Goal: Task Accomplishment & Management: Manage account settings

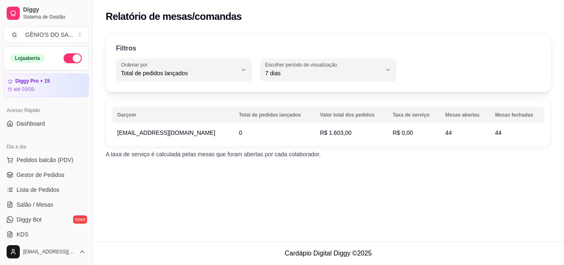
select select "TOTAL_OF_ORDERS"
select select "7"
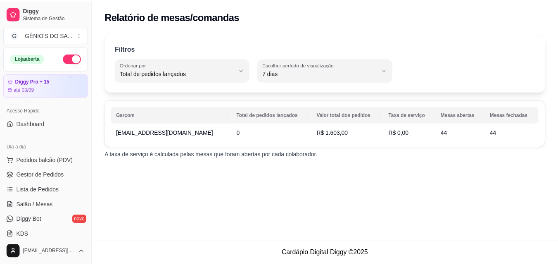
scroll to position [278, 0]
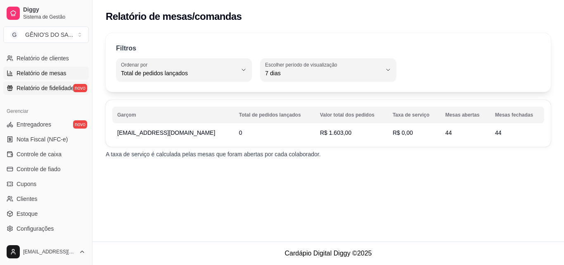
click at [47, 90] on span "Relatório de fidelidade" at bounding box center [45, 88] width 57 height 8
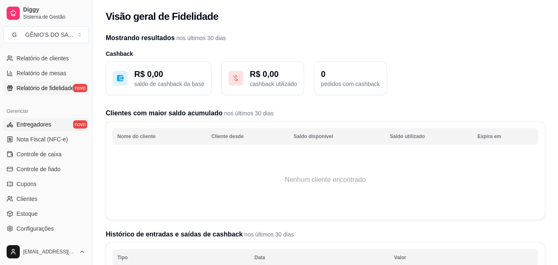
click at [48, 121] on span "Entregadores" at bounding box center [34, 124] width 35 height 8
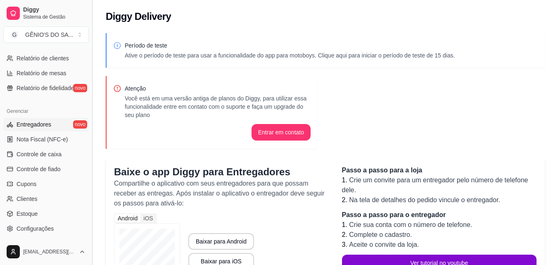
click at [92, 171] on button "Toggle Sidebar" at bounding box center [92, 132] width 7 height 265
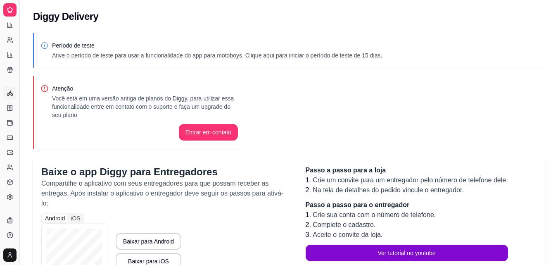
scroll to position [163, 0]
drag, startPoint x: 22, startPoint y: 131, endPoint x: 39, endPoint y: 135, distance: 17.7
click at [39, 135] on div "Diggy Sistema de Gestão G GÊNIO'S DO SA ... Loja aberta Diggy Pro + 15 até 03/0…" at bounding box center [279, 231] width 558 height 462
drag, startPoint x: 19, startPoint y: 138, endPoint x: 7, endPoint y: 226, distance: 88.2
click at [7, 226] on div "Diggy Sistema de Gestão G GÊNIO'S DO SA ... Loja aberta Diggy Pro + 15 até 03/0…" at bounding box center [9, 132] width 19 height 265
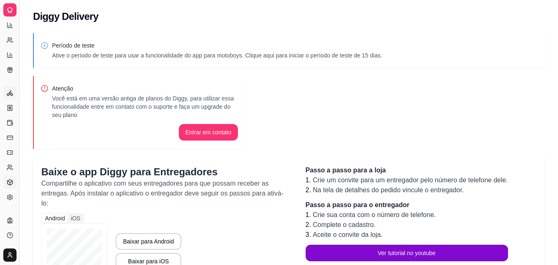
drag, startPoint x: 21, startPoint y: 26, endPoint x: 4, endPoint y: 185, distance: 159.9
click at [4, 185] on div "Diggy Sistema de Gestão G GÊNIO'S DO SA ... Loja aberta Diggy Pro + 15 até 03/0…" at bounding box center [9, 132] width 19 height 265
drag, startPoint x: 19, startPoint y: 175, endPoint x: 36, endPoint y: 174, distance: 16.6
click at [36, 174] on div "Diggy Sistema de Gestão G GÊNIO'S DO SA ... Loja aberta Diggy Pro + 15 até 03/0…" at bounding box center [279, 231] width 558 height 462
click at [5, 199] on link "Configurações" at bounding box center [9, 196] width 13 height 13
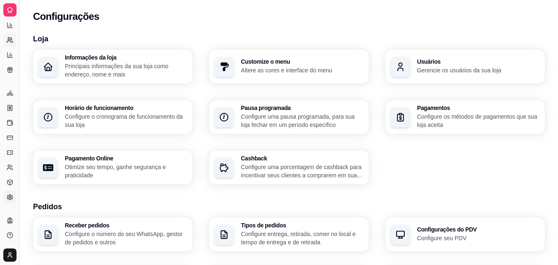
click at [10, 40] on circle at bounding box center [9, 39] width 2 height 2
select select "30"
select select "HIGHEST_TOTAL_SPENT_WITH_ORDERS"
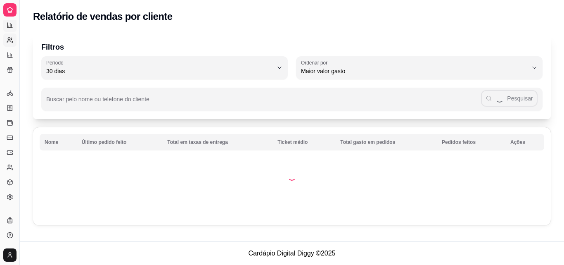
click at [7, 22] on icon at bounding box center [10, 25] width 7 height 7
select select "ALL"
select select "0"
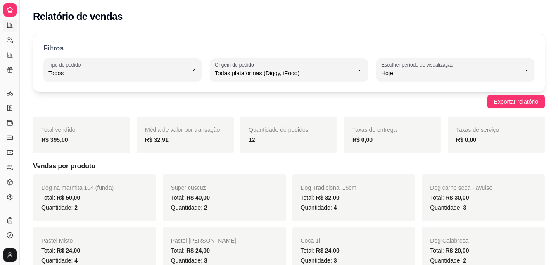
click at [14, 4] on div at bounding box center [9, 9] width 13 height 13
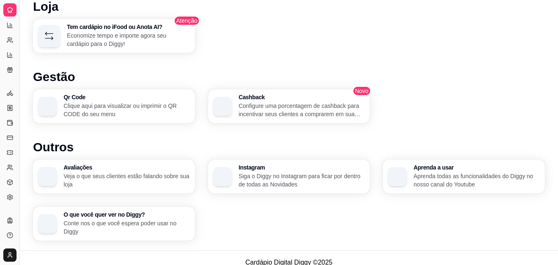
scroll to position [464, 0]
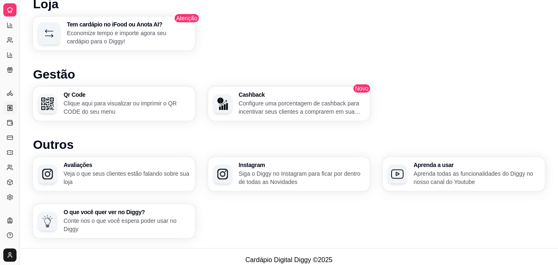
click at [9, 107] on icon at bounding box center [10, 107] width 7 height 7
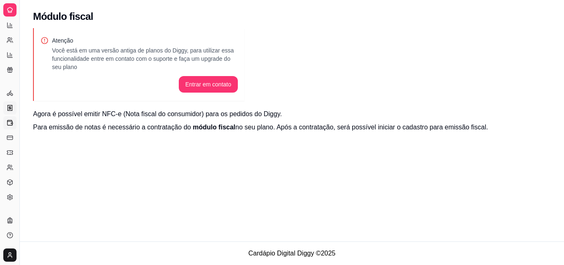
click at [12, 121] on icon at bounding box center [10, 122] width 7 height 7
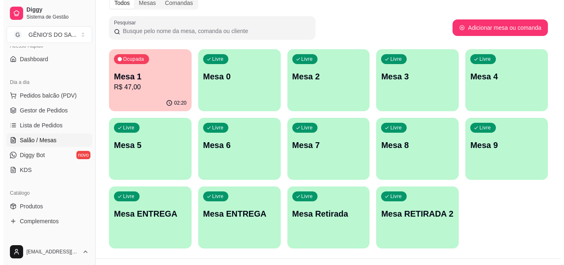
scroll to position [130, 0]
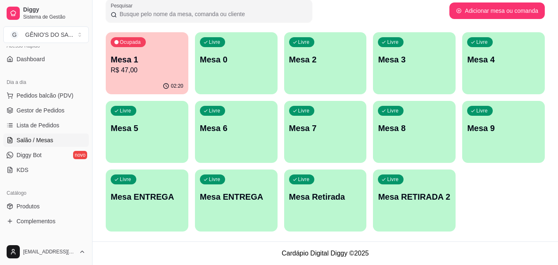
click at [154, 64] on p "Mesa 1" at bounding box center [147, 60] width 73 height 12
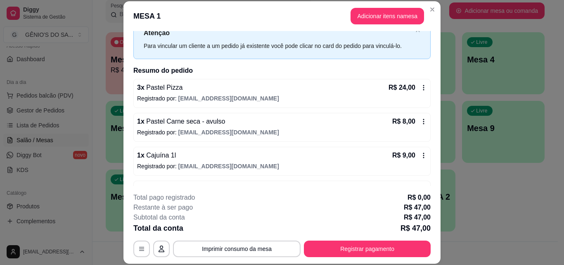
scroll to position [57, 0]
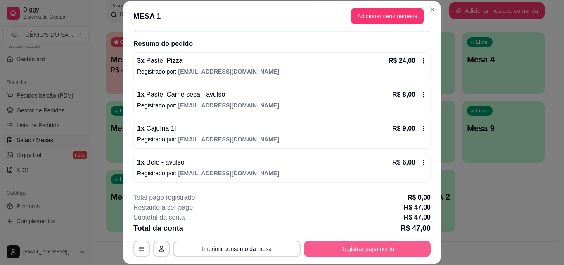
click at [393, 251] on button "Registrar pagamento" at bounding box center [367, 248] width 127 height 17
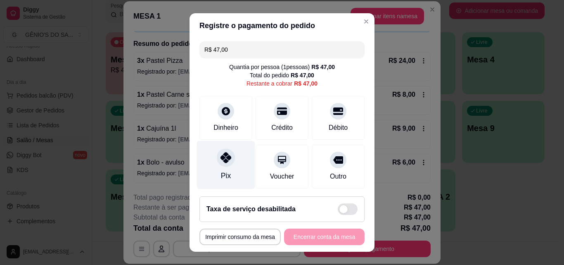
click at [230, 166] on div "Pix" at bounding box center [226, 165] width 58 height 48
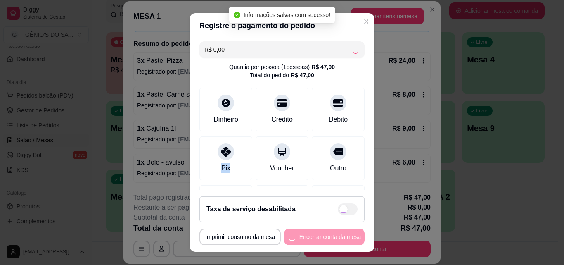
type input "R$ 0,00"
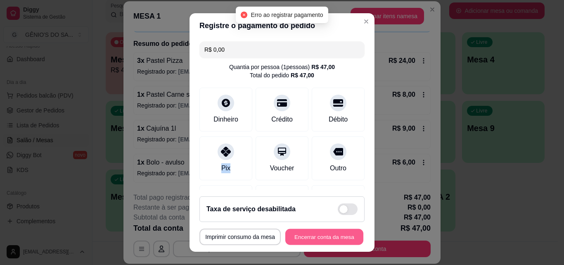
click at [334, 235] on button "Encerrar conta da mesa" at bounding box center [324, 237] width 78 height 16
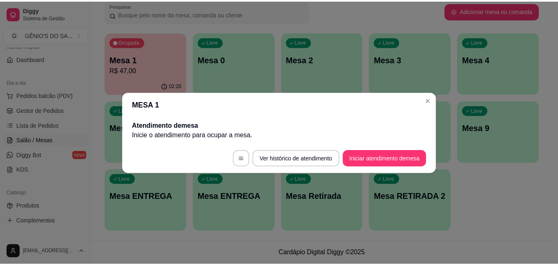
scroll to position [0, 0]
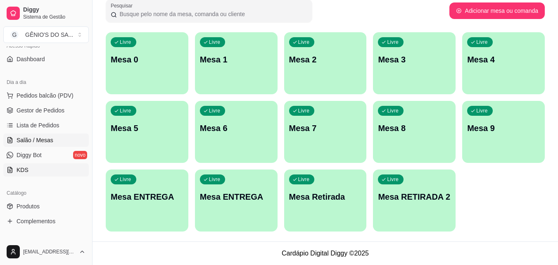
click at [36, 167] on link "KDS" at bounding box center [45, 169] width 85 height 13
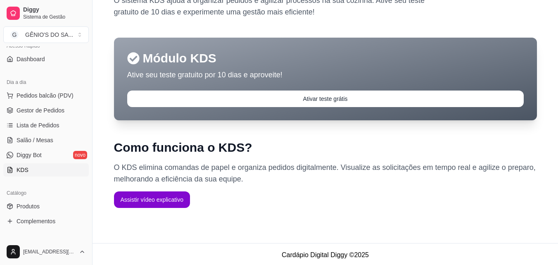
scroll to position [53, 0]
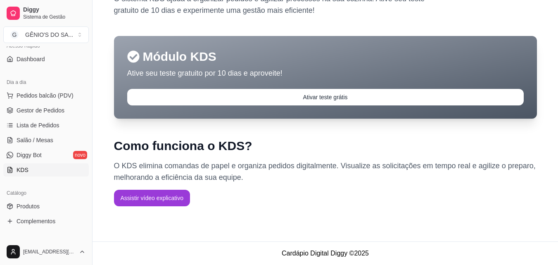
click at [165, 201] on button "Assistir vídeo explicativo" at bounding box center [152, 198] width 76 height 17
drag, startPoint x: 90, startPoint y: 111, endPoint x: 89, endPoint y: 99, distance: 12.4
click at [89, 99] on button "Toggle Sidebar" at bounding box center [92, 132] width 7 height 265
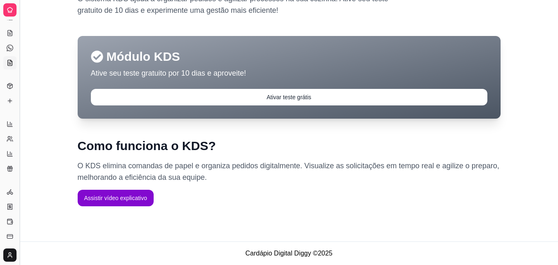
scroll to position [10, 0]
click at [89, 99] on div "Módulo KDS Ative seu teste gratuito por 10 dias e aproveite! Ativar teste grátis" at bounding box center [289, 77] width 423 height 83
click at [20, 102] on button "Toggle Sidebar" at bounding box center [19, 132] width 7 height 265
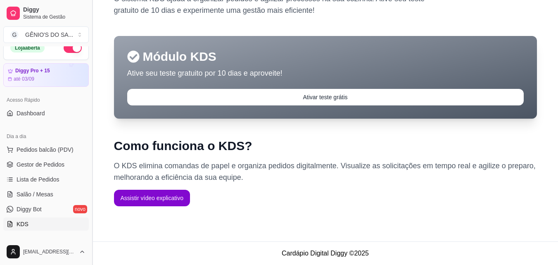
click at [20, 102] on div "Acesso Rápido" at bounding box center [45, 99] width 85 height 13
click at [89, 96] on button "Toggle Sidebar" at bounding box center [92, 132] width 7 height 265
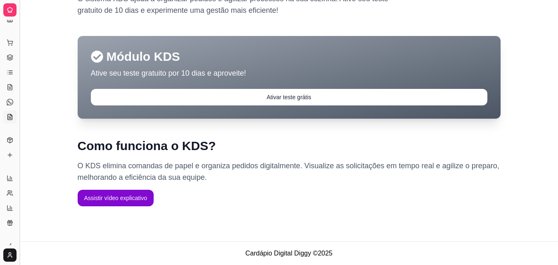
scroll to position [0, 0]
click at [21, 81] on button "Toggle Sidebar" at bounding box center [19, 132] width 7 height 265
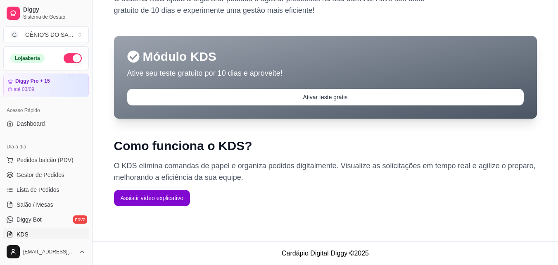
click at [69, 56] on button "button" at bounding box center [73, 58] width 18 height 10
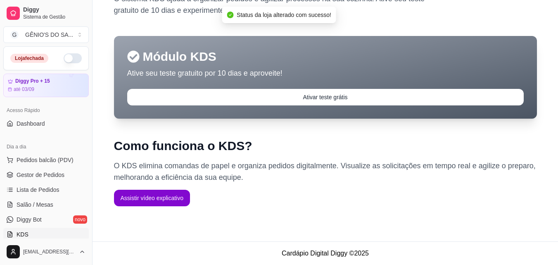
click at [69, 56] on button "button" at bounding box center [73, 58] width 18 height 10
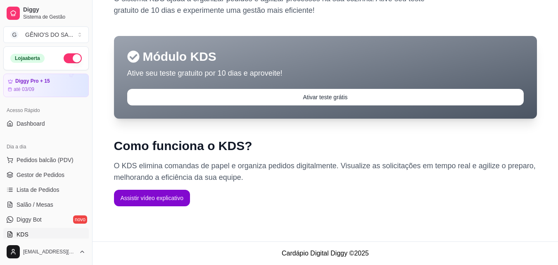
click at [88, 92] on div "Diggy Sistema de Gestão G GÊNIO'S DO SA ... Loja aberta Diggy Pro + 15 até 03/0…" at bounding box center [46, 132] width 92 height 265
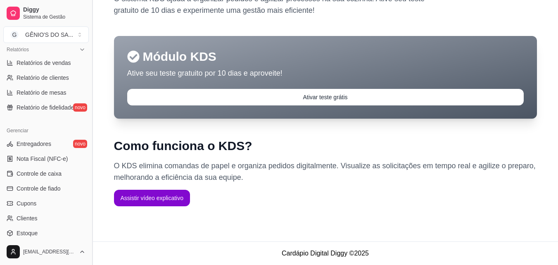
scroll to position [261, 0]
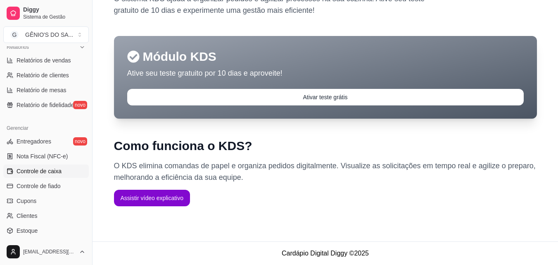
click at [54, 171] on span "Controle de caixa" at bounding box center [39, 171] width 45 height 8
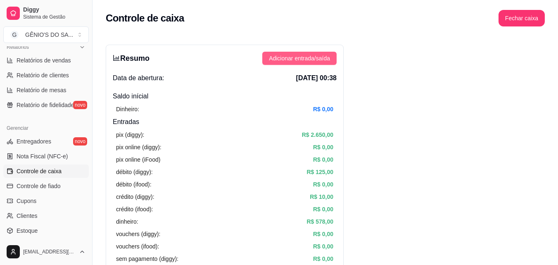
click at [310, 57] on span "Adicionar entrada/saída" at bounding box center [299, 58] width 61 height 9
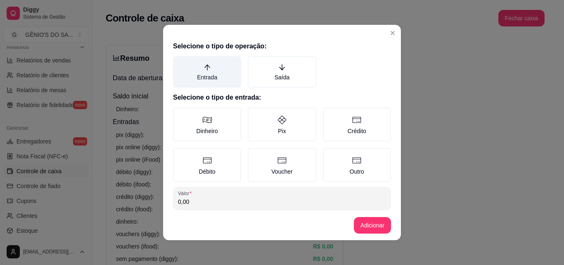
click at [208, 76] on label "Entrada" at bounding box center [207, 71] width 68 height 31
click at [179, 62] on button "Entrada" at bounding box center [176, 59] width 7 height 7
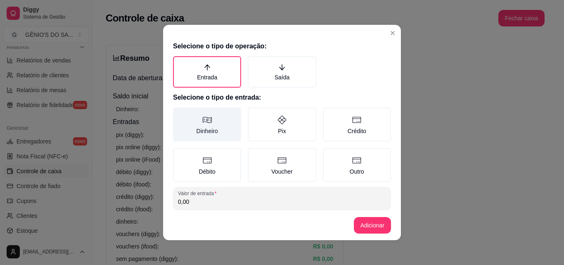
click at [218, 123] on label "Dinheiro" at bounding box center [207, 124] width 68 height 34
click at [179, 114] on button "Dinheiro" at bounding box center [176, 110] width 7 height 7
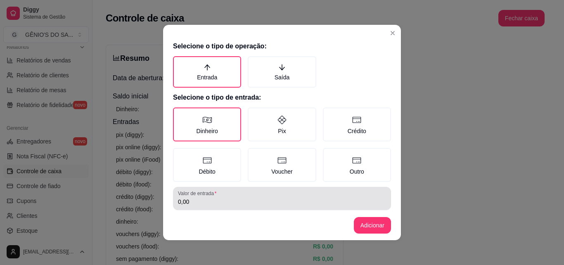
click at [290, 197] on input "0,00" at bounding box center [282, 201] width 208 height 8
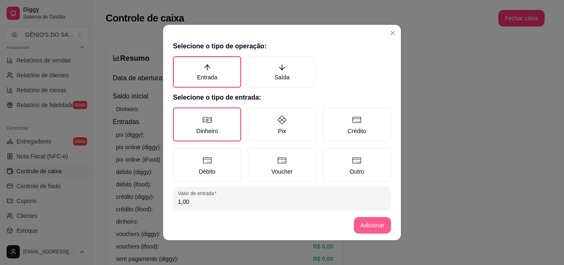
type input "1,00"
click at [384, 223] on button "Adicionar" at bounding box center [372, 225] width 36 height 16
click at [371, 225] on button "Adicionar" at bounding box center [372, 225] width 36 height 16
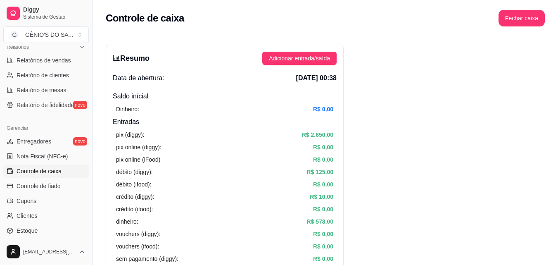
drag, startPoint x: 90, startPoint y: 178, endPoint x: 85, endPoint y: 167, distance: 12.4
click at [85, 167] on div "Diggy Sistema de Gestão G GÊNIO'S DO SA ... Loja aberta Diggy Pro + 15 até 03/0…" at bounding box center [46, 132] width 92 height 265
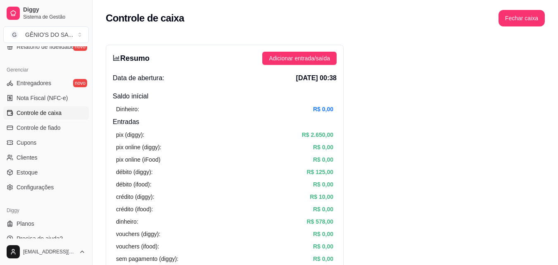
scroll to position [329, 0]
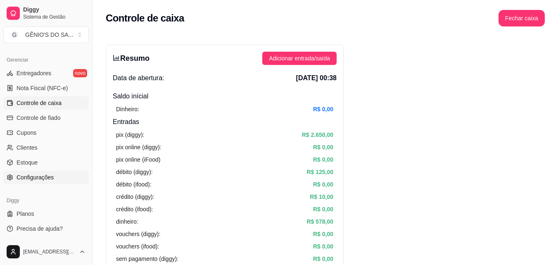
click at [37, 178] on span "Configurações" at bounding box center [35, 177] width 37 height 8
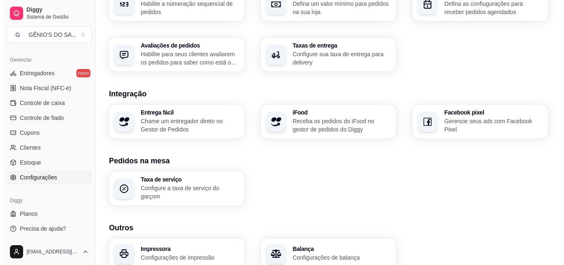
scroll to position [281, 0]
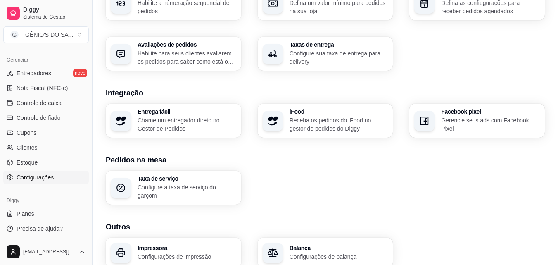
click at [201, 245] on h3 "Impressora" at bounding box center [186, 248] width 99 height 6
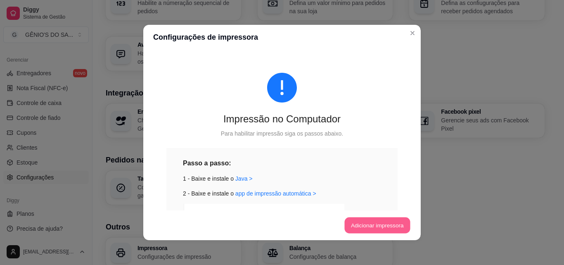
click at [358, 225] on button "Adicionar impressora" at bounding box center [377, 225] width 66 height 16
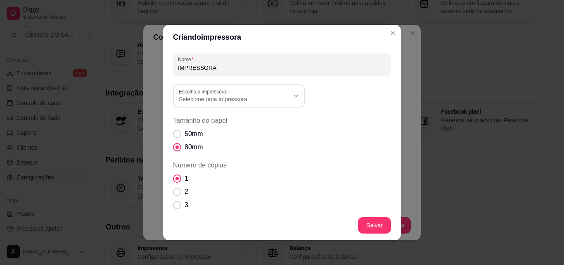
click at [266, 127] on div "Tamanho do papel 50mm 80mm" at bounding box center [282, 134] width 218 height 36
click at [253, 100] on span "Selecione uma impressora" at bounding box center [234, 99] width 111 height 8
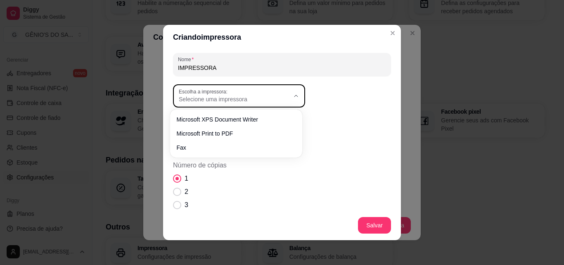
click at [267, 126] on ul "Microsoft XPS Document Writer Microsoft Print to PDF Fax" at bounding box center [236, 133] width 126 height 41
click at [267, 127] on li "Microsoft Print to PDF" at bounding box center [236, 132] width 121 height 13
type input "Microsoft Print to PDF"
select select "Microsoft Print to PDF"
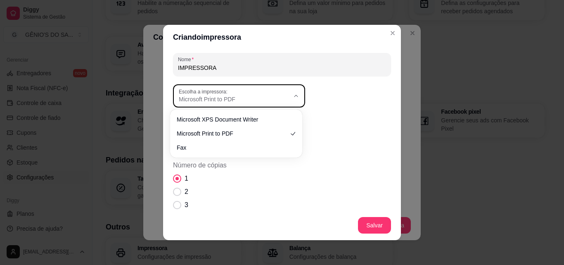
click at [254, 100] on span "Microsoft Print to PDF" at bounding box center [234, 99] width 111 height 8
click at [249, 91] on div "Microsoft Print to PDF" at bounding box center [234, 95] width 111 height 15
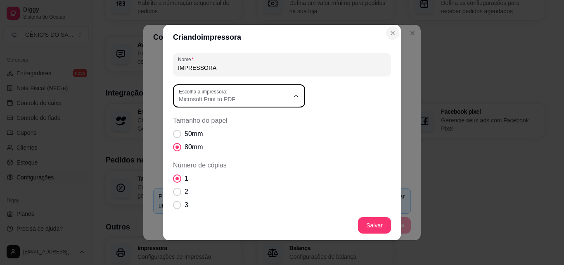
click at [390, 36] on icon "Close" at bounding box center [392, 33] width 7 height 7
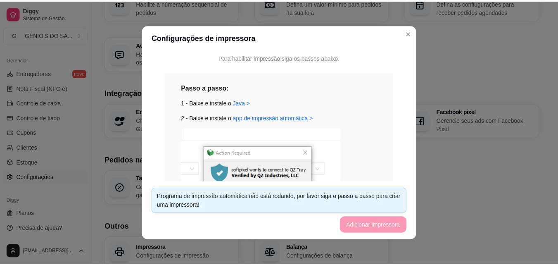
scroll to position [203, 0]
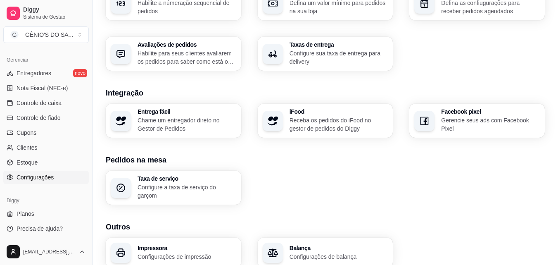
click at [50, 172] on link "Configurações" at bounding box center [45, 177] width 85 height 13
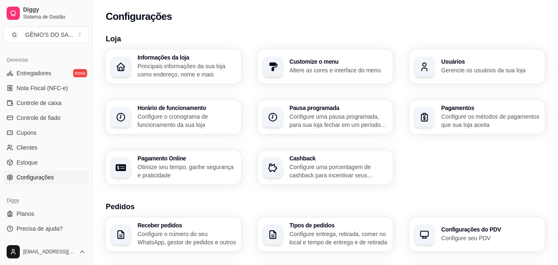
click at [59, 177] on link "Configurações" at bounding box center [45, 177] width 85 height 13
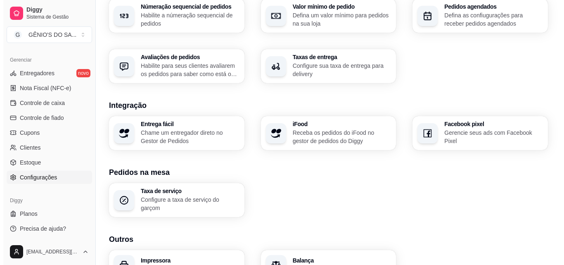
scroll to position [270, 0]
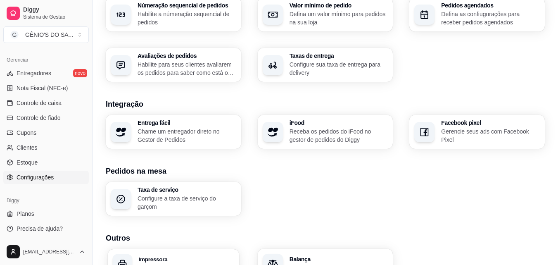
click at [165, 256] on h3 "Impressora" at bounding box center [186, 259] width 95 height 6
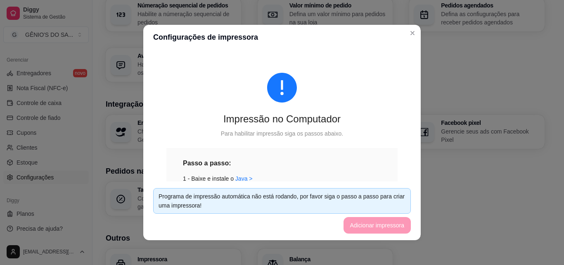
click at [363, 224] on footer "Programa de impressão automática não está rodando, por favor siga o passo a pas…" at bounding box center [281, 210] width 277 height 59
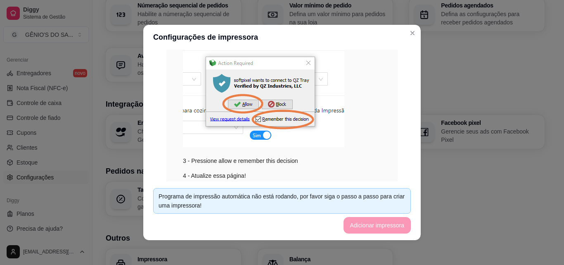
scroll to position [0, 0]
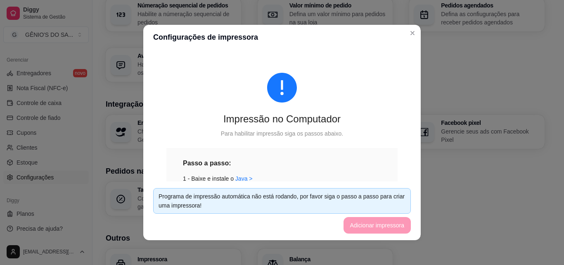
click at [315, 196] on div "Programa de impressão automática não está rodando, por favor siga o passo a pas…" at bounding box center [282, 201] width 247 height 18
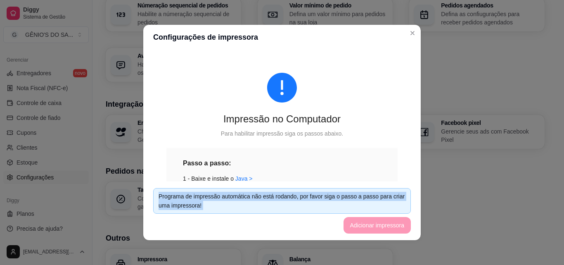
click at [315, 198] on div "Programa de impressão automática não está rodando, por favor siga o passo a pas…" at bounding box center [282, 201] width 247 height 18
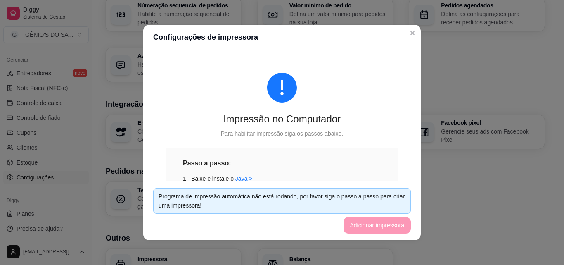
click at [365, 232] on footer "Programa de impressão automática não está rodando, por favor siga o passo a pas…" at bounding box center [281, 210] width 277 height 59
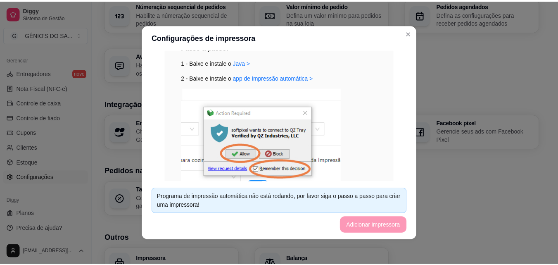
scroll to position [203, 0]
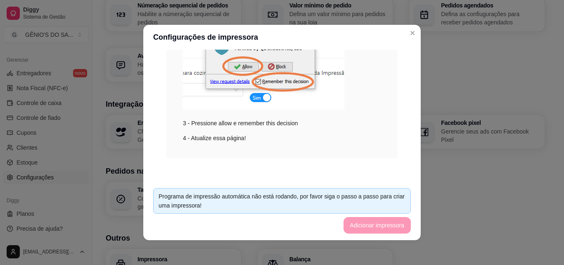
click at [404, 170] on div "Impressão no Computador Para habilitar impressão siga os passos abaixo. Passo a…" at bounding box center [281, 116] width 277 height 132
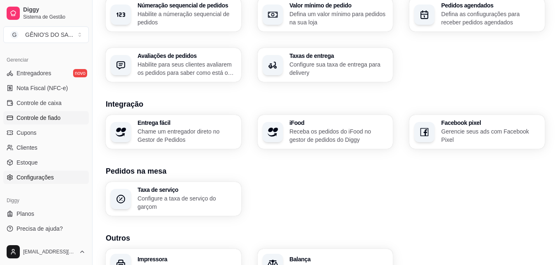
click at [59, 119] on span "Controle de fiado" at bounding box center [39, 118] width 44 height 8
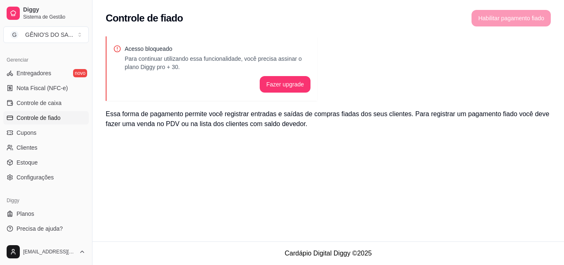
click at [59, 119] on span "Controle de fiado" at bounding box center [39, 118] width 44 height 8
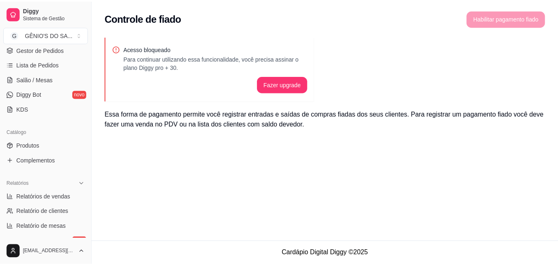
scroll to position [121, 0]
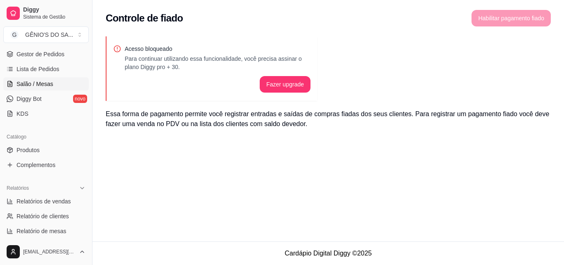
click at [39, 78] on link "Salão / Mesas" at bounding box center [45, 83] width 85 height 13
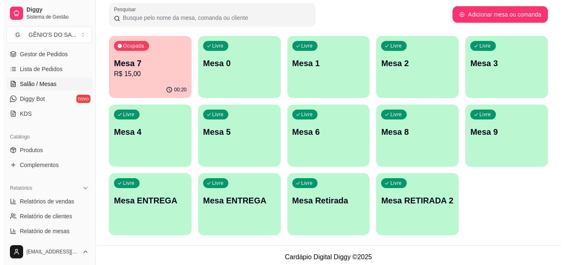
scroll to position [130, 0]
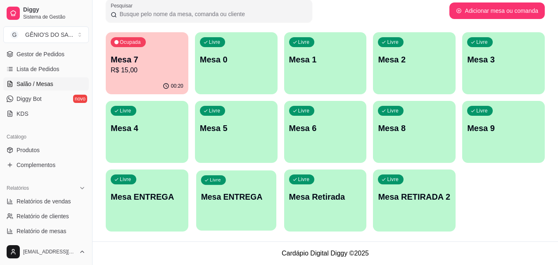
click at [252, 189] on div "Livre Mesa ENTREGA" at bounding box center [236, 195] width 80 height 50
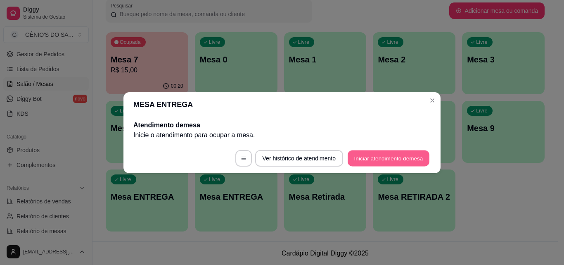
click at [363, 162] on button "Iniciar atendimento de mesa" at bounding box center [389, 158] width 82 height 16
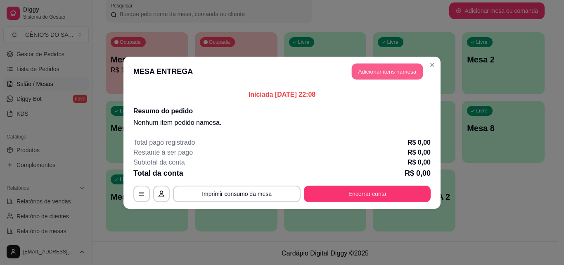
click at [379, 65] on button "Adicionar itens na mesa" at bounding box center [387, 71] width 71 height 16
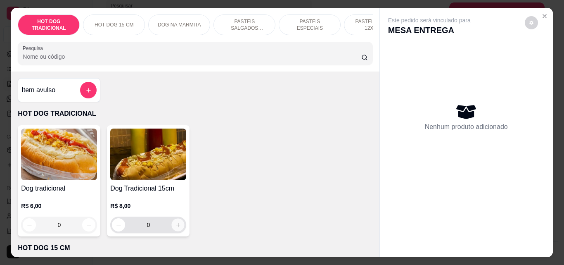
click at [175, 228] on icon "increase-product-quantity" at bounding box center [178, 225] width 6 height 6
type input "1"
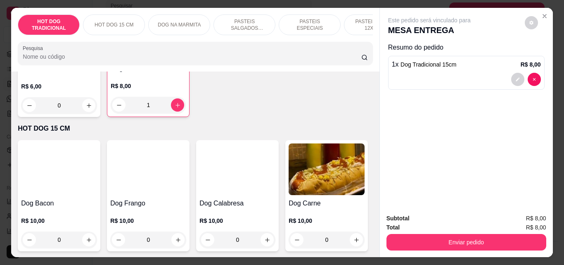
scroll to position [0, 0]
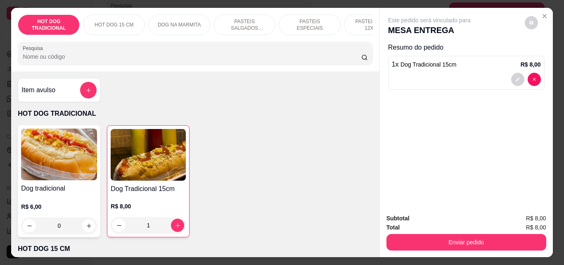
click at [184, 57] on input "Pesquisa" at bounding box center [192, 56] width 339 height 8
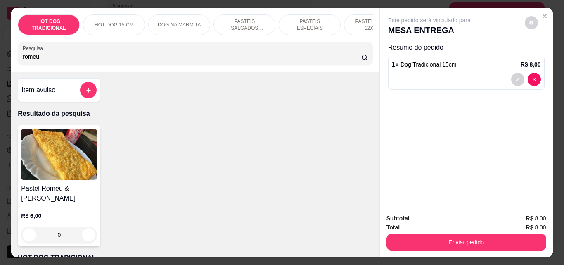
type input "romeu"
click at [86, 232] on icon "increase-product-quantity" at bounding box center [89, 235] width 6 height 6
type input "1"
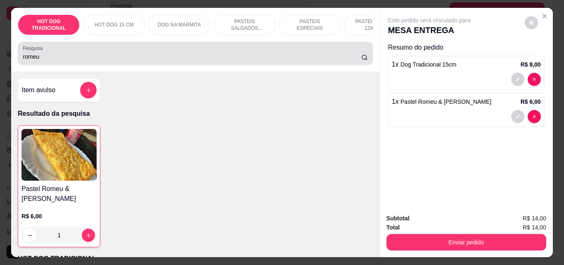
click at [56, 54] on div "romeu" at bounding box center [195, 53] width 345 height 17
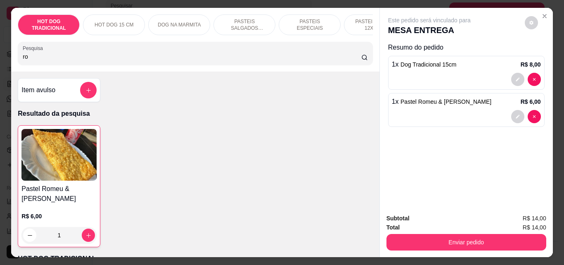
type input "r"
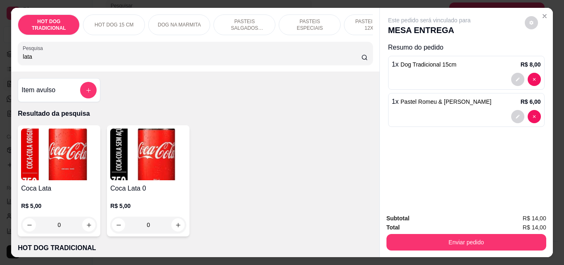
type input "lata"
click at [58, 145] on img at bounding box center [59, 154] width 76 height 52
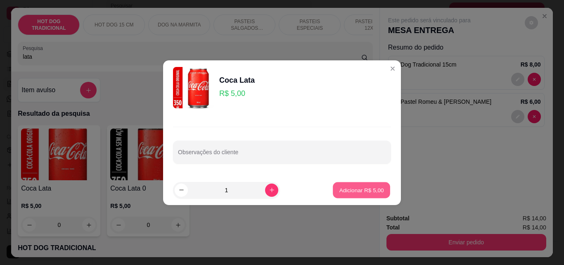
click at [356, 185] on button "Adicionar R$ 5,00" at bounding box center [361, 190] width 57 height 16
type input "1"
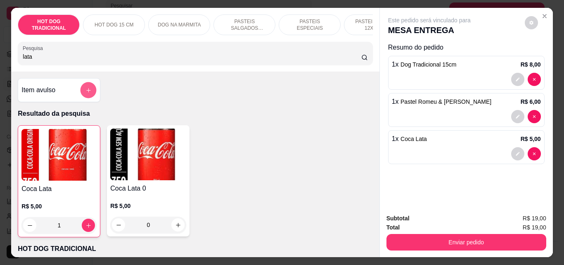
click at [85, 98] on button "add-separate-item" at bounding box center [89, 90] width 16 height 16
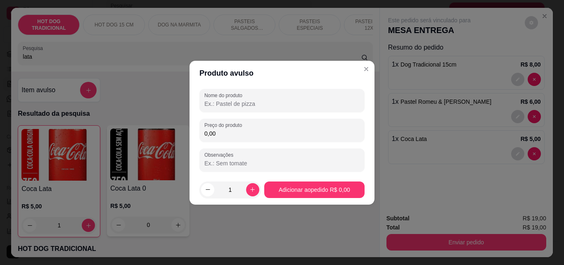
click at [234, 102] on input "Nome do produto" at bounding box center [281, 104] width 155 height 8
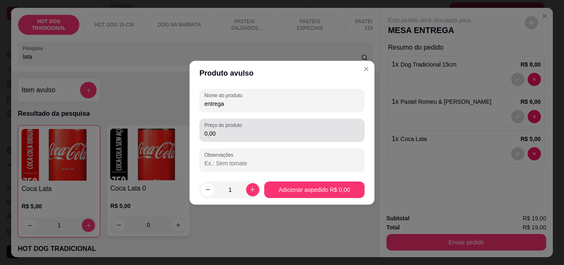
type input "entrega"
click at [232, 140] on div "Preço do produto 0,00" at bounding box center [281, 129] width 165 height 23
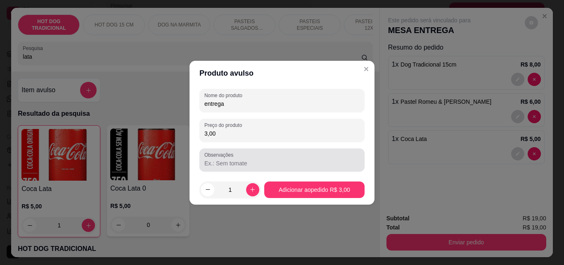
type input "3,00"
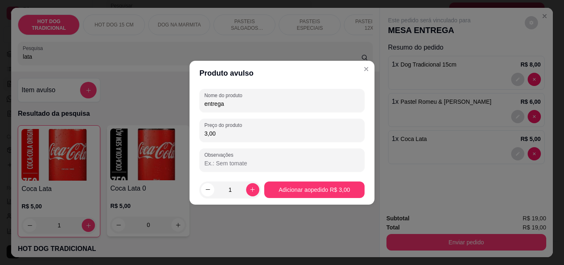
click at [232, 164] on input "Observações" at bounding box center [281, 163] width 155 height 8
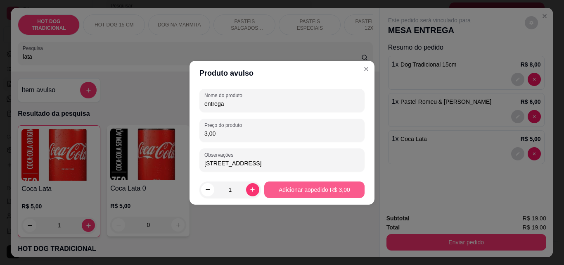
type input "[STREET_ADDRESS]"
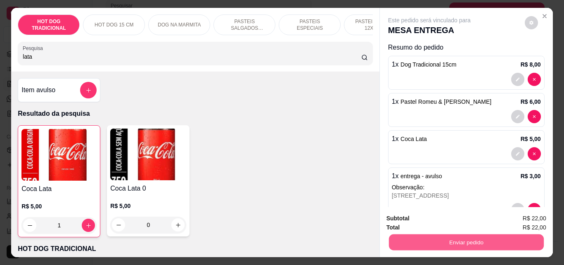
click at [471, 238] on button "Enviar pedido" at bounding box center [466, 242] width 155 height 16
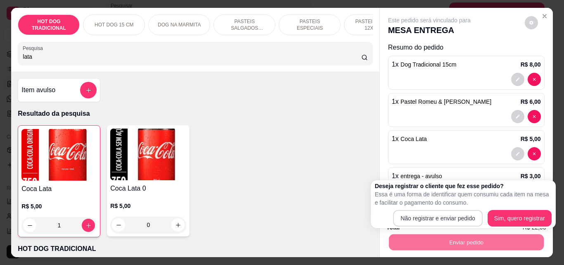
click at [448, 135] on body "Diggy Sistema de Gestão G GÊNIO'S DO SA ... Loja aberta Diggy Pro + 15 até 03/0…" at bounding box center [279, 2] width 558 height 265
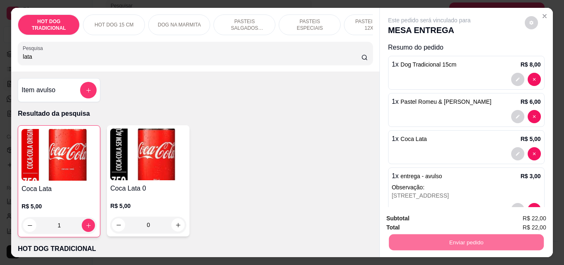
click at [448, 216] on button "Não registrar e enviar pedido" at bounding box center [439, 219] width 86 height 16
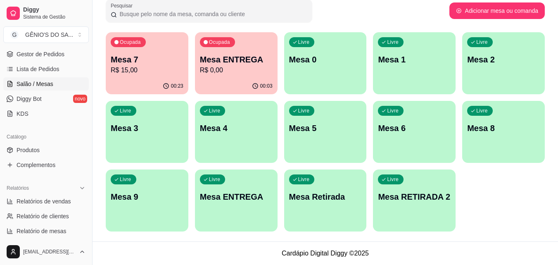
click at [247, 59] on p "Mesa ENTREGA" at bounding box center [236, 60] width 73 height 12
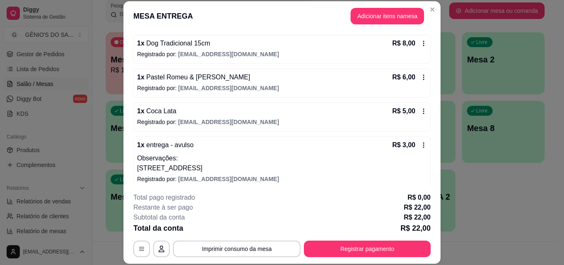
scroll to position [80, 0]
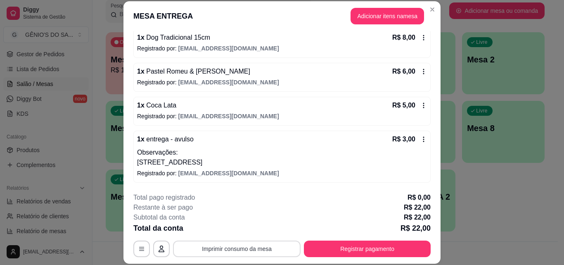
click at [265, 247] on button "Imprimir consumo da mesa" at bounding box center [237, 248] width 128 height 17
click at [244, 247] on button "Imprimir consumo da mesa" at bounding box center [237, 248] width 124 height 16
click at [403, 138] on p "R$ 3,00" at bounding box center [403, 139] width 23 height 10
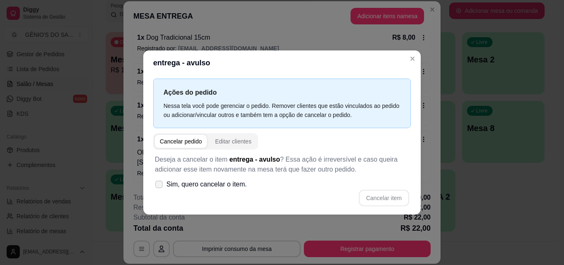
click at [156, 185] on icon at bounding box center [159, 184] width 6 height 5
click at [156, 185] on input "Sim, quero cancelar o item." at bounding box center [156, 187] width 5 height 5
checkbox input "true"
click at [372, 193] on button "Cancelar item" at bounding box center [383, 198] width 49 height 16
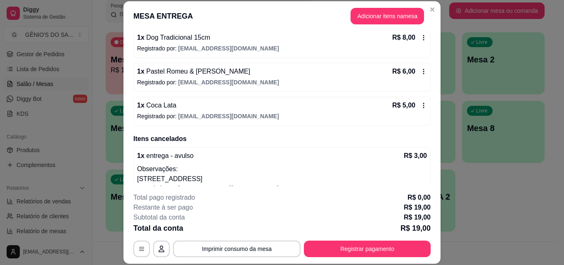
drag, startPoint x: 262, startPoint y: 181, endPoint x: 134, endPoint y: 166, distance: 129.4
click at [137, 174] on p "[STREET_ADDRESS]" at bounding box center [282, 179] width 290 height 10
click at [382, 18] on button "Adicionar itens na mesa" at bounding box center [387, 16] width 71 height 16
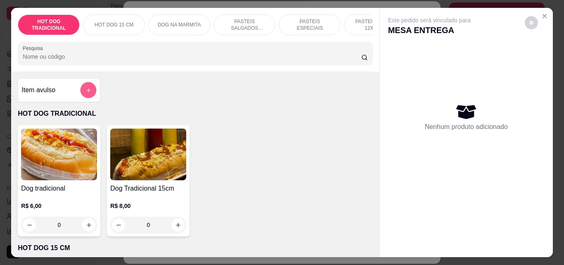
click at [84, 98] on button "add-separate-item" at bounding box center [89, 90] width 16 height 16
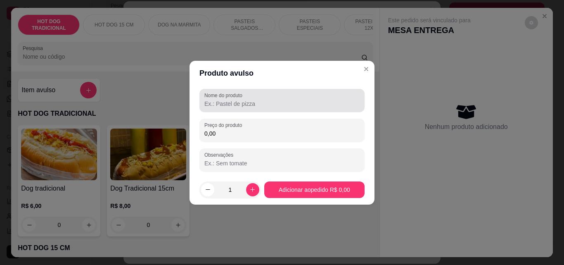
click at [209, 101] on input "Nome do produto" at bounding box center [281, 104] width 155 height 8
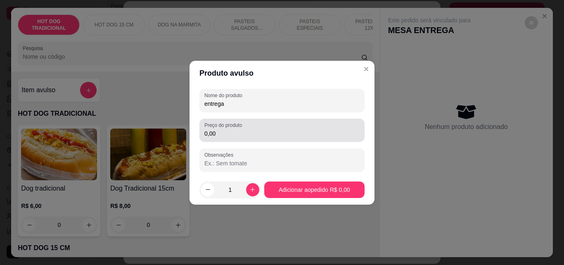
type input "entrega"
click at [254, 137] on div "0,00" at bounding box center [281, 130] width 155 height 17
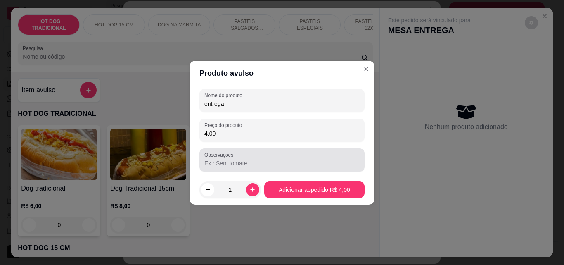
type input "4,00"
click at [262, 161] on input "Observações" at bounding box center [281, 163] width 155 height 8
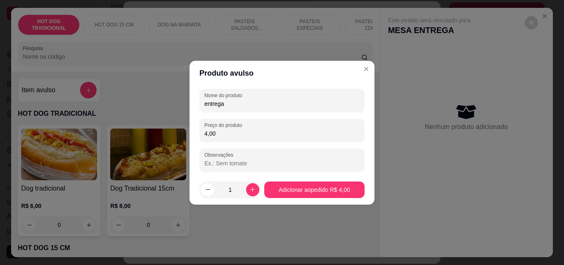
paste input "[STREET_ADDRESS]"
type input "[STREET_ADDRESS]"
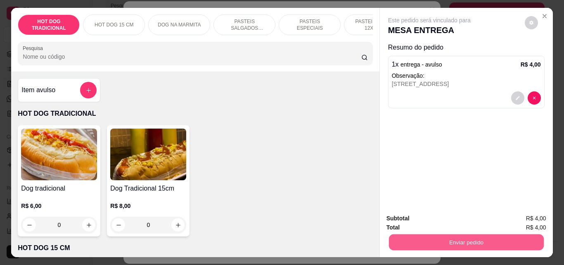
click at [425, 239] on button "Enviar pedido" at bounding box center [466, 242] width 155 height 16
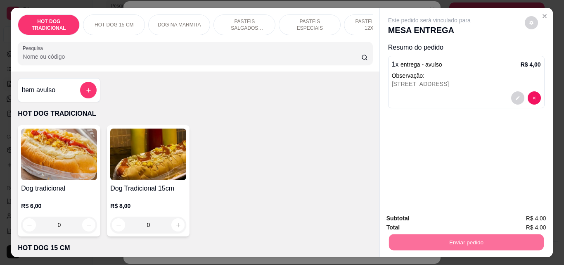
click at [506, 96] on button "Sim, quero registrar" at bounding box center [517, 88] width 59 height 15
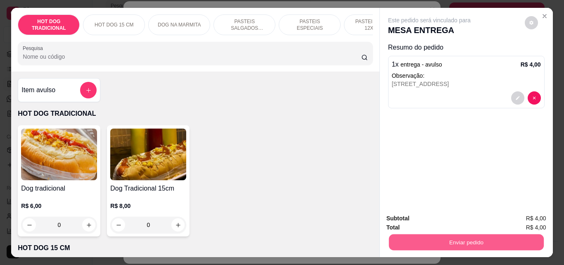
click at [448, 238] on button "Enviar pedido" at bounding box center [466, 242] width 155 height 16
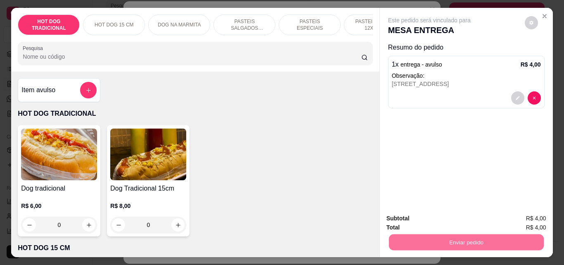
click at [441, 96] on button "Não registrar e enviar pedido" at bounding box center [438, 88] width 83 height 15
